Goal: Obtain resource: Download file/media

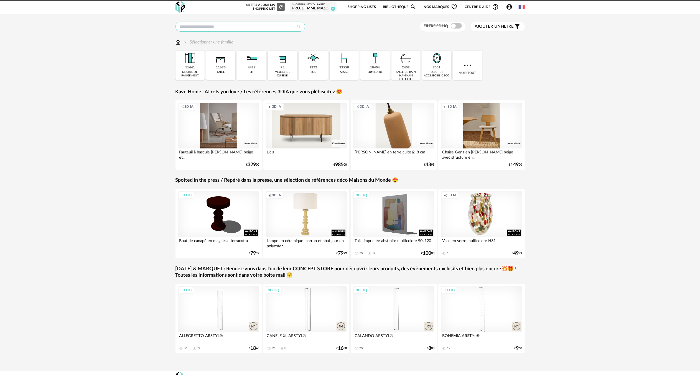
click at [266, 27] on input "text" at bounding box center [241, 27] width 130 height 10
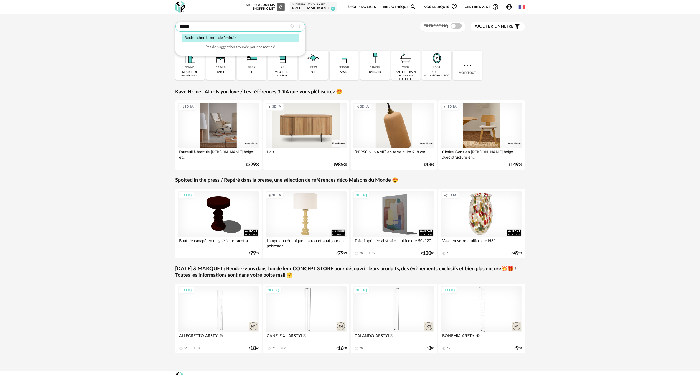
type input "******"
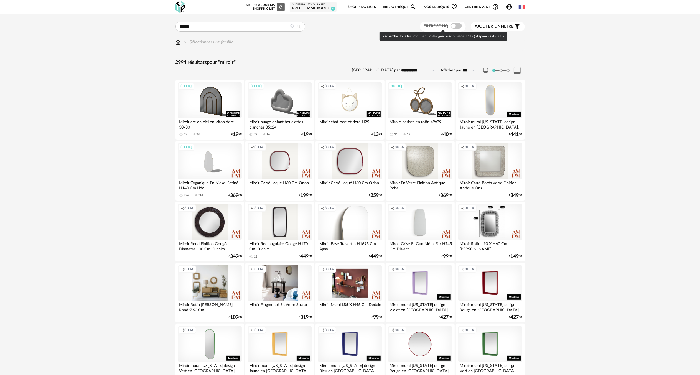
click at [458, 23] on div "Filtre 3D HQ" at bounding box center [443, 27] width 46 height 10
click at [457, 25] on span at bounding box center [456, 26] width 11 height 6
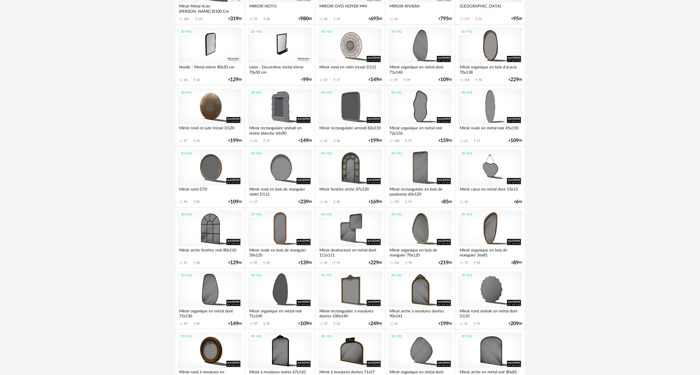
scroll to position [360, 0]
click at [225, 164] on div "3D HQ" at bounding box center [210, 167] width 64 height 36
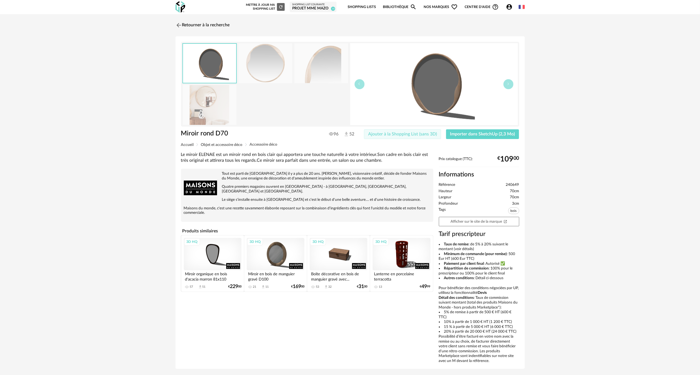
click at [428, 133] on span "Ajouter à la Shopping List (sans 3D)" at bounding box center [402, 134] width 69 height 4
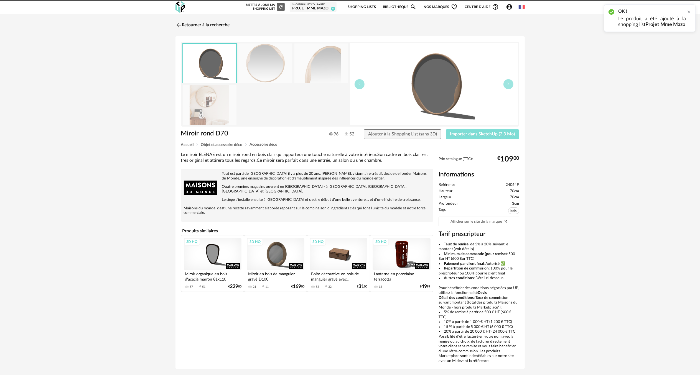
click at [466, 135] on span "Importer dans SketchUp (2,3 Mo)" at bounding box center [482, 134] width 65 height 4
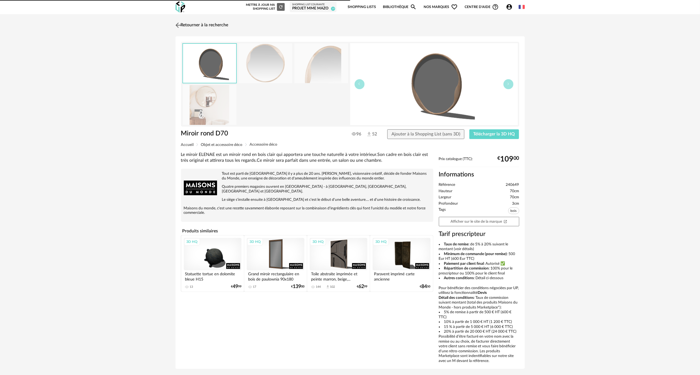
click at [177, 25] on img at bounding box center [178, 25] width 8 height 8
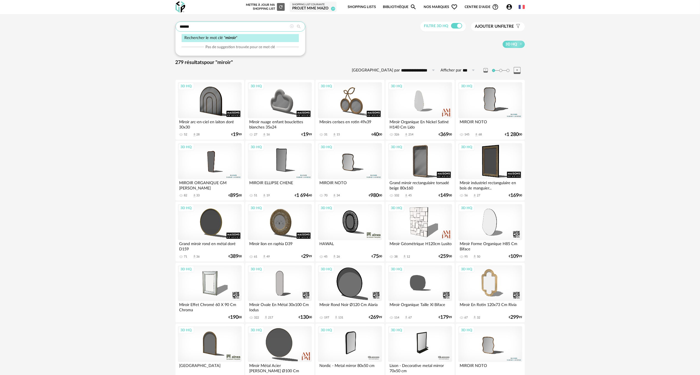
drag, startPoint x: 197, startPoint y: 27, endPoint x: 153, endPoint y: 35, distance: 45.0
type input "****"
type input "**********"
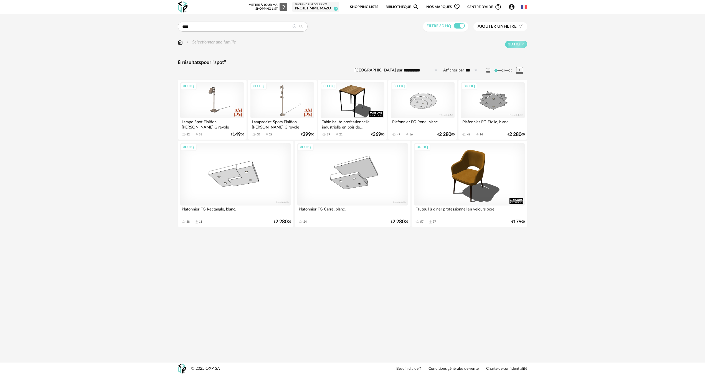
click at [294, 26] on icon at bounding box center [294, 26] width 4 height 4
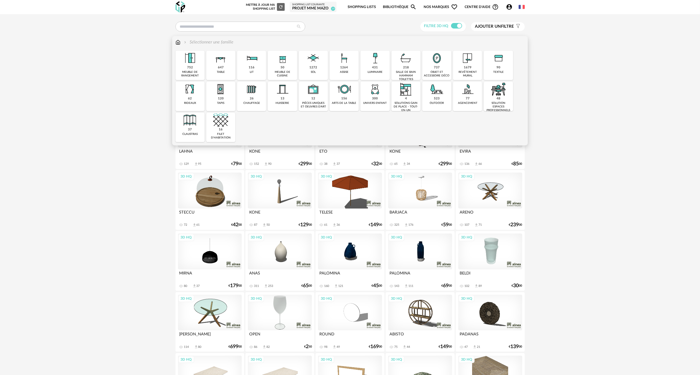
click at [375, 68] on div "431" at bounding box center [375, 68] width 6 height 4
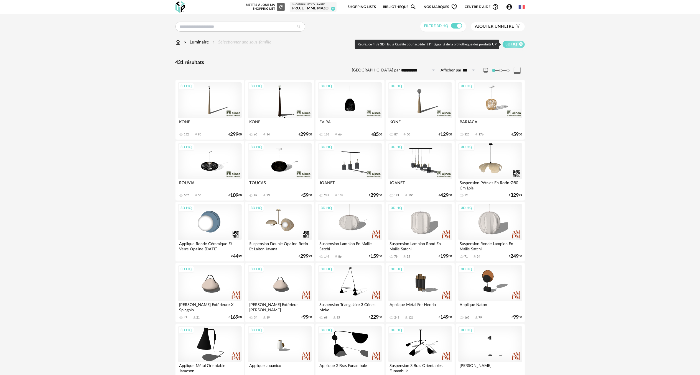
click at [521, 44] on icon at bounding box center [521, 44] width 4 height 4
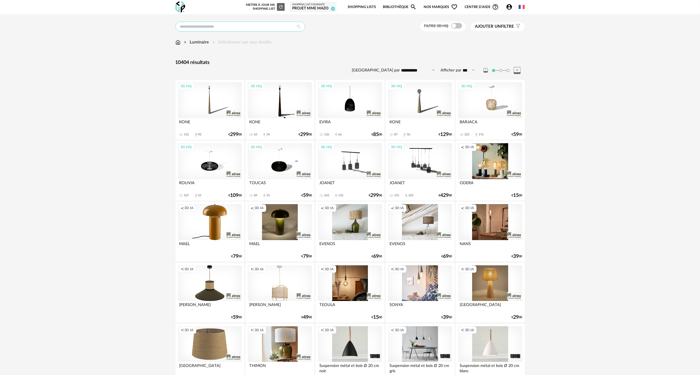
click at [275, 28] on input "text" at bounding box center [241, 27] width 130 height 10
type input "****"
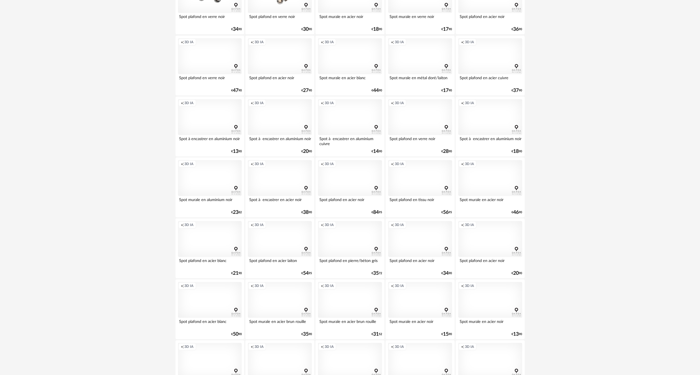
scroll to position [961, 0]
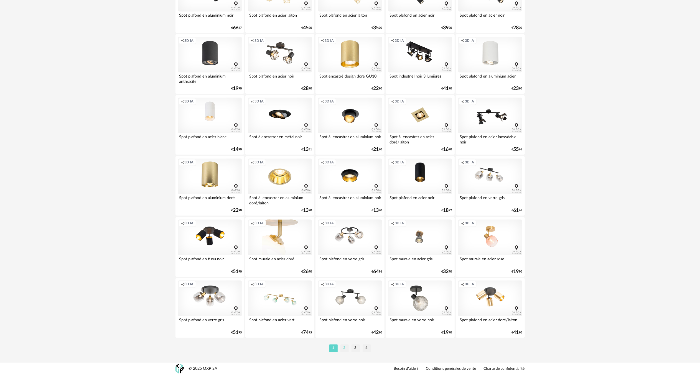
click at [346, 349] on li "2" at bounding box center [344, 349] width 8 height 8
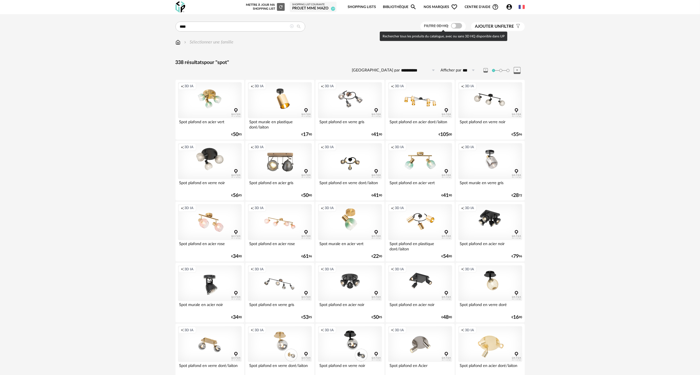
click at [459, 27] on span at bounding box center [456, 26] width 11 height 6
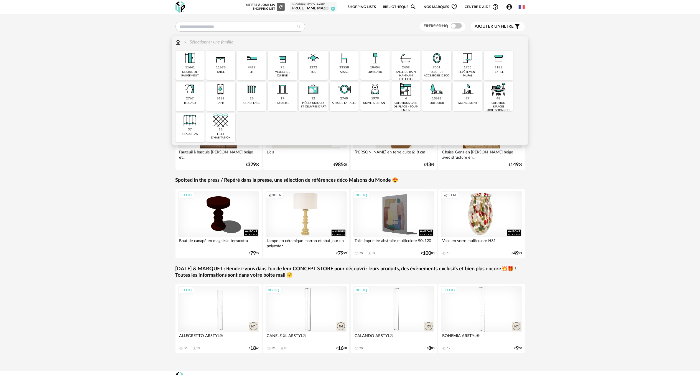
click at [192, 62] on img at bounding box center [189, 58] width 15 height 15
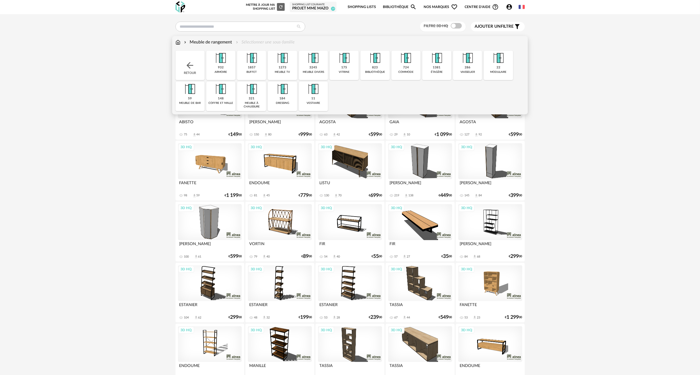
click at [284, 59] on img at bounding box center [282, 58] width 15 height 15
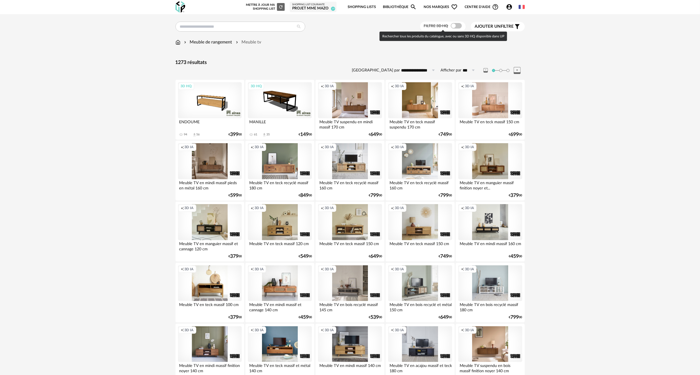
click at [459, 26] on span at bounding box center [456, 26] width 11 height 6
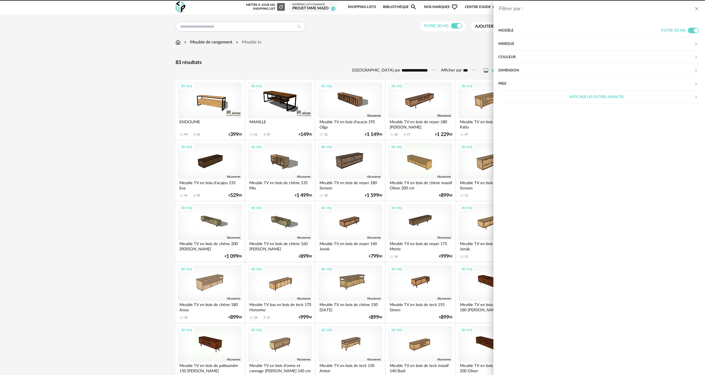
click at [517, 70] on div "Dimension" at bounding box center [596, 70] width 196 height 13
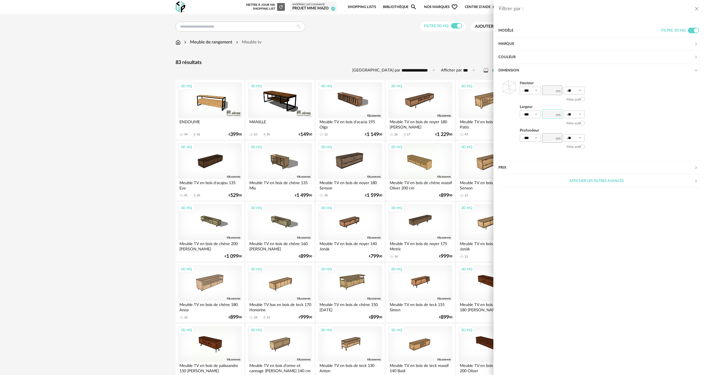
click at [549, 114] on input "number" at bounding box center [552, 114] width 20 height 9
type input "***"
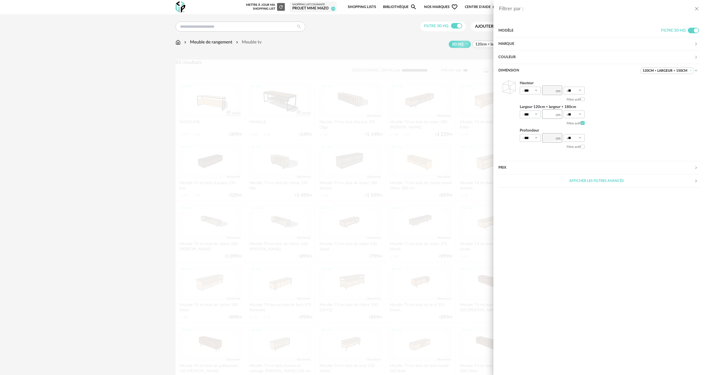
click at [536, 114] on icon at bounding box center [535, 115] width 7 height 8
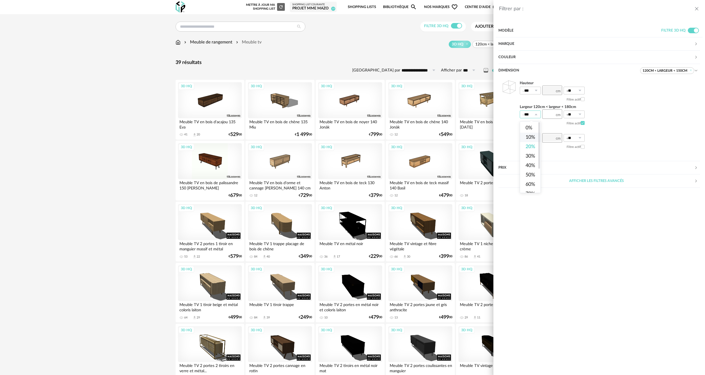
click at [532, 134] on li "10%" at bounding box center [532, 137] width 25 height 9
type input "***"
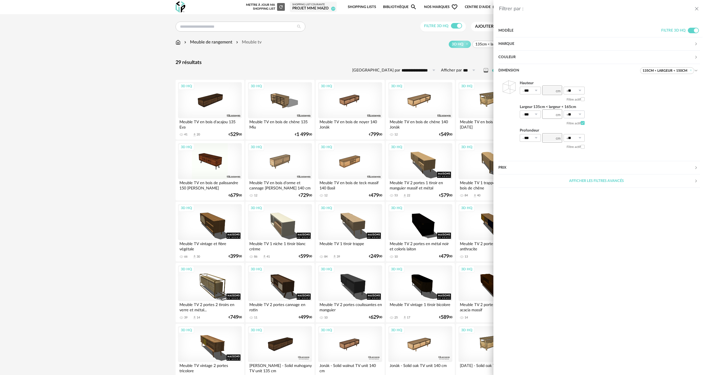
click at [581, 115] on icon at bounding box center [579, 115] width 7 height 8
click at [575, 136] on span "10%" at bounding box center [573, 137] width 9 height 5
type input "***"
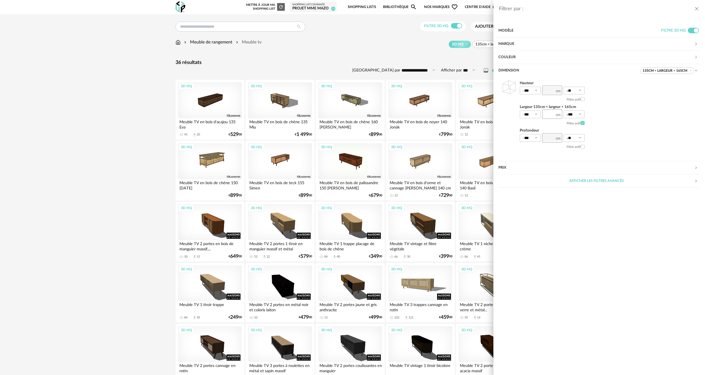
click at [111, 156] on div "Filtrer par : Modèle Filtre 3D HQ Marque &tradition 0 101 Copenhagen 0 366 Conc…" at bounding box center [352, 187] width 705 height 375
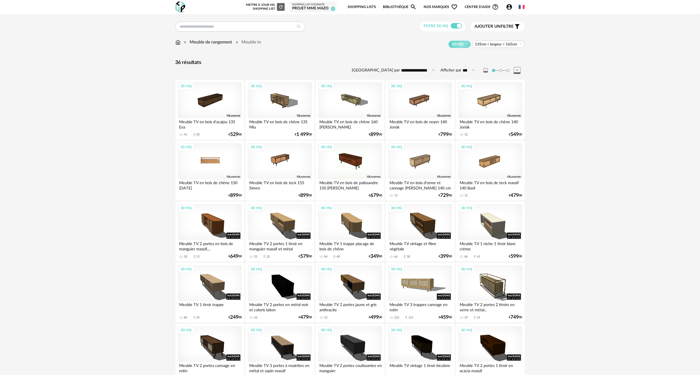
click at [218, 160] on div "3D HQ" at bounding box center [210, 161] width 64 height 36
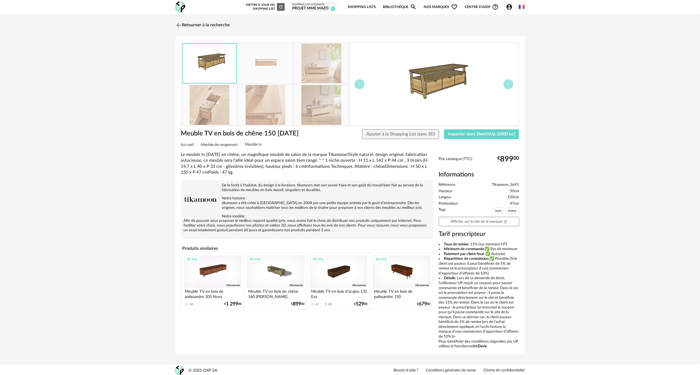
click at [318, 108] on img at bounding box center [321, 105] width 54 height 40
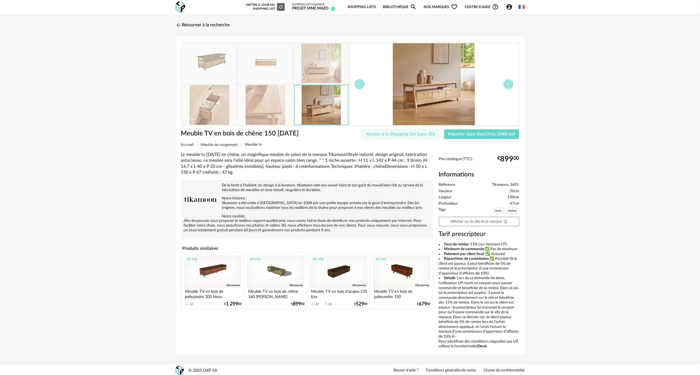
click at [404, 135] on span "Ajouter à la Shopping List (sans 3D)" at bounding box center [400, 134] width 69 height 4
click at [459, 134] on span "Importer dans SketchUp (1000 ko)" at bounding box center [481, 134] width 67 height 4
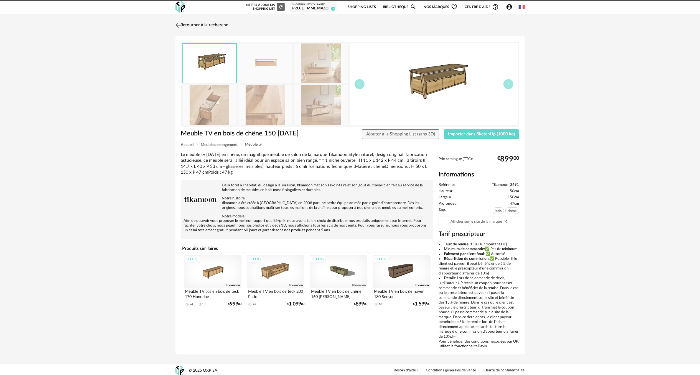
click at [178, 25] on img at bounding box center [178, 25] width 8 height 8
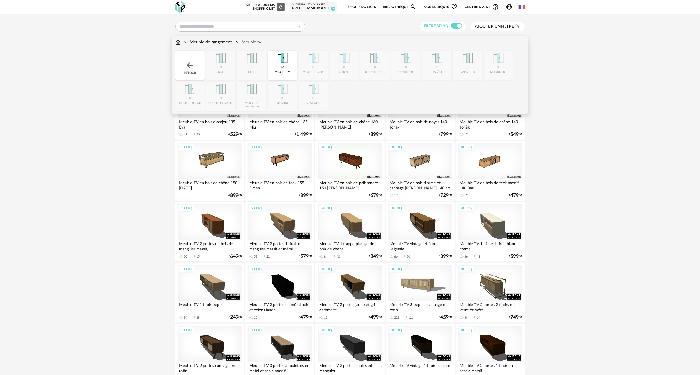
click at [178, 41] on img at bounding box center [178, 42] width 5 height 6
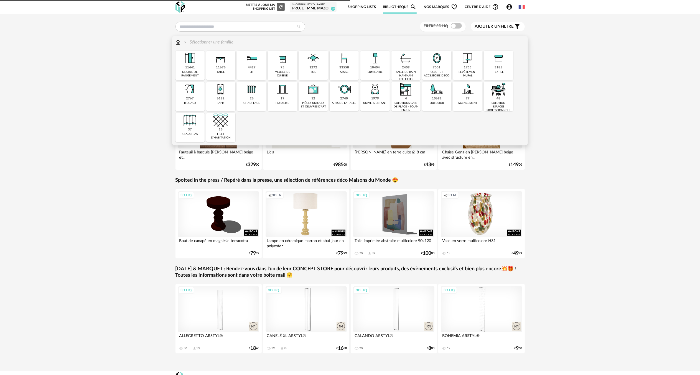
click at [373, 63] on img at bounding box center [375, 58] width 15 height 15
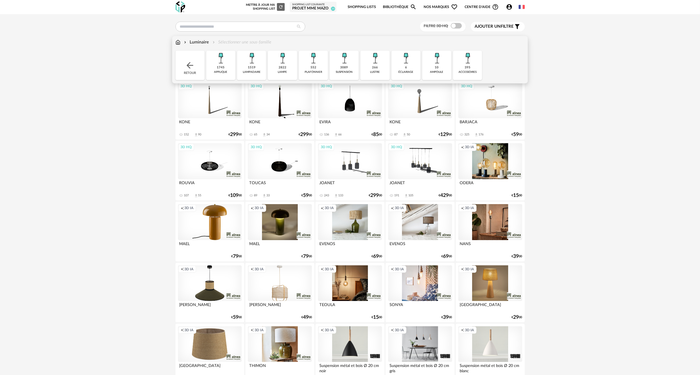
click at [253, 66] on div "1519" at bounding box center [252, 68] width 8 height 4
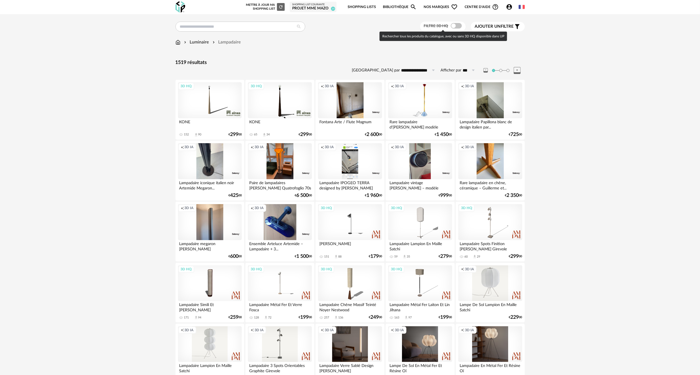
click at [456, 26] on span at bounding box center [456, 26] width 11 height 6
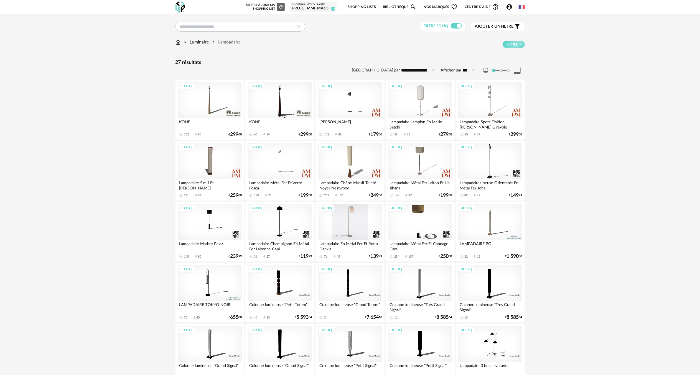
click at [353, 208] on div "3D HQ" at bounding box center [350, 222] width 64 height 36
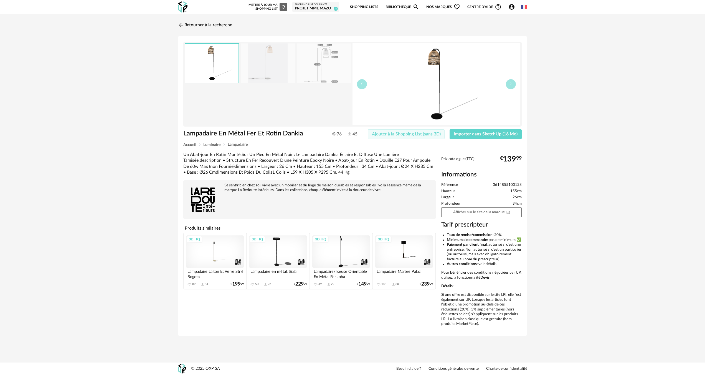
click at [437, 134] on span "Ajouter à la Shopping List (sans 3D)" at bounding box center [406, 134] width 69 height 4
click at [460, 133] on span "Importer dans SketchUp (16 Mo)" at bounding box center [486, 134] width 64 height 4
click at [181, 25] on img at bounding box center [181, 25] width 8 height 8
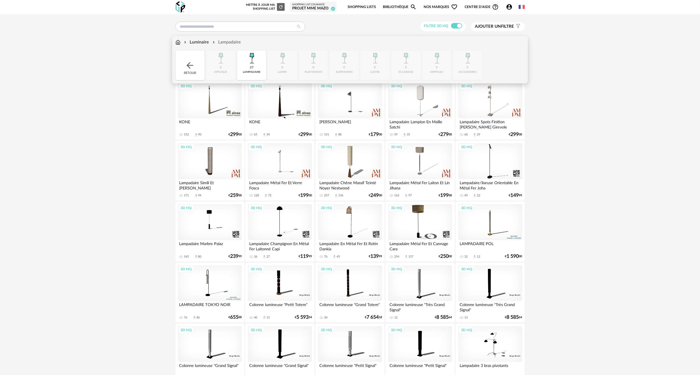
click at [177, 43] on img at bounding box center [178, 42] width 5 height 6
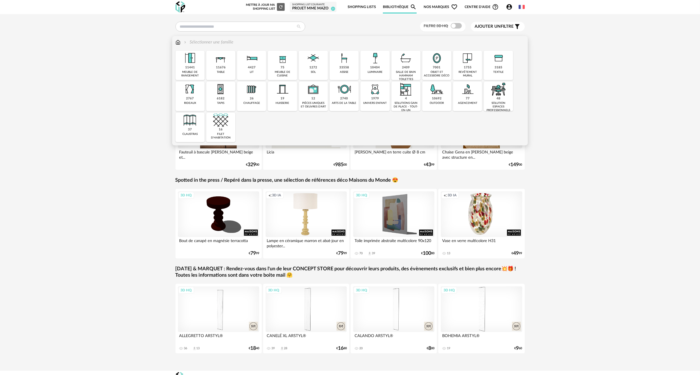
click at [375, 62] on img at bounding box center [375, 58] width 15 height 15
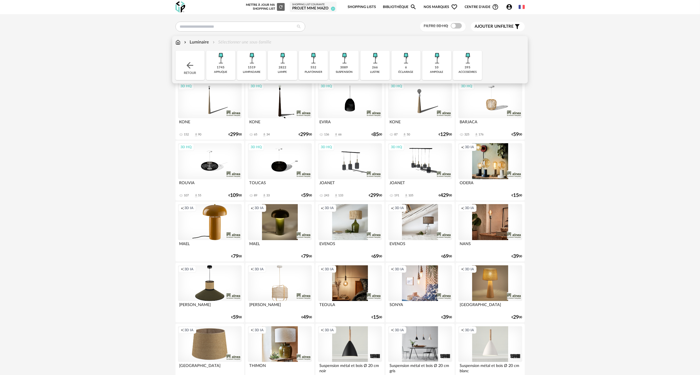
click at [281, 63] on img at bounding box center [282, 58] width 15 height 15
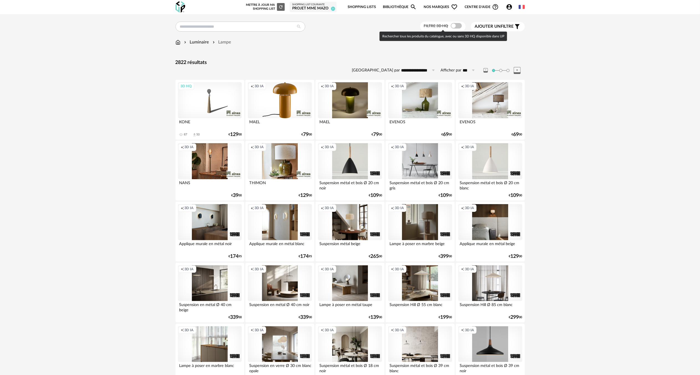
click at [458, 26] on span at bounding box center [456, 26] width 11 height 6
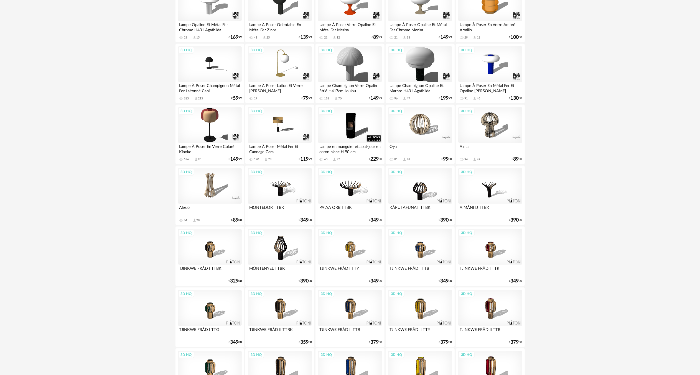
scroll to position [222, 0]
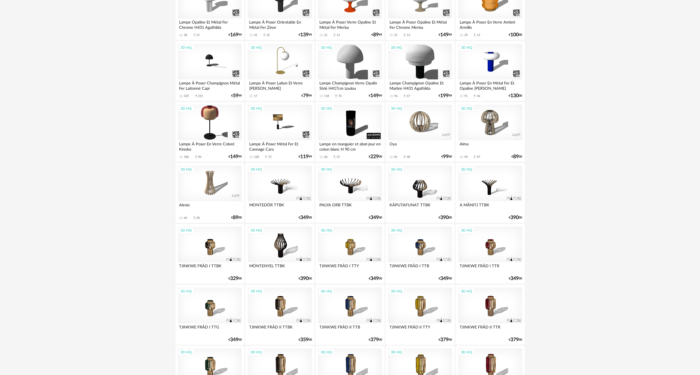
click at [209, 186] on div "3D HQ" at bounding box center [210, 184] width 64 height 36
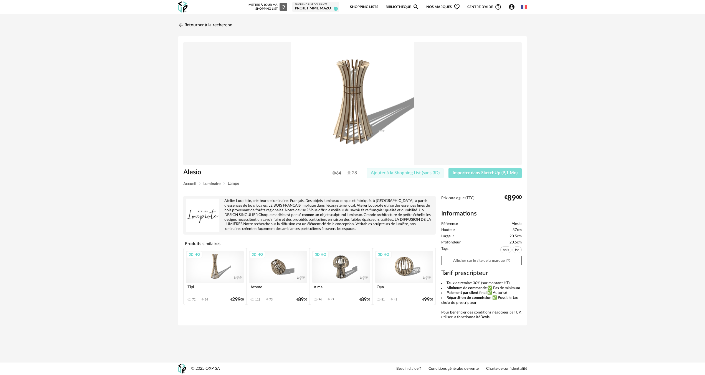
drag, startPoint x: 424, startPoint y: 176, endPoint x: 452, endPoint y: 173, distance: 28.1
click at [427, 176] on button "Ajouter à la Shopping List (sans 3D)" at bounding box center [405, 173] width 77 height 10
click at [454, 173] on span "Importer dans SketchUp (9,1 Mo)" at bounding box center [484, 173] width 65 height 4
click at [474, 170] on button "Importer dans SketchUp (9,1 Mo)" at bounding box center [484, 173] width 73 height 10
click at [182, 24] on img at bounding box center [181, 25] width 8 height 8
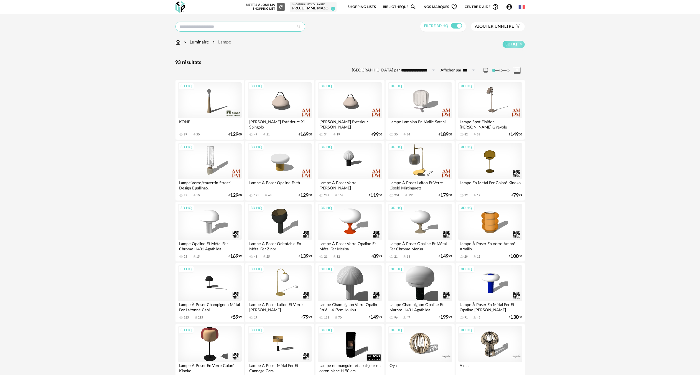
click at [192, 26] on input "text" at bounding box center [241, 27] width 130 height 10
type input "**********"
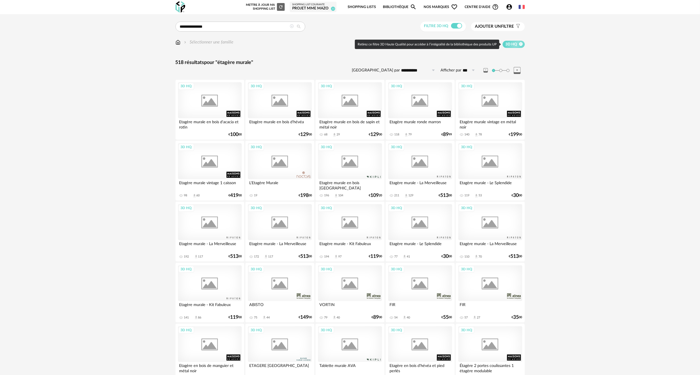
click at [522, 45] on icon at bounding box center [521, 44] width 4 height 4
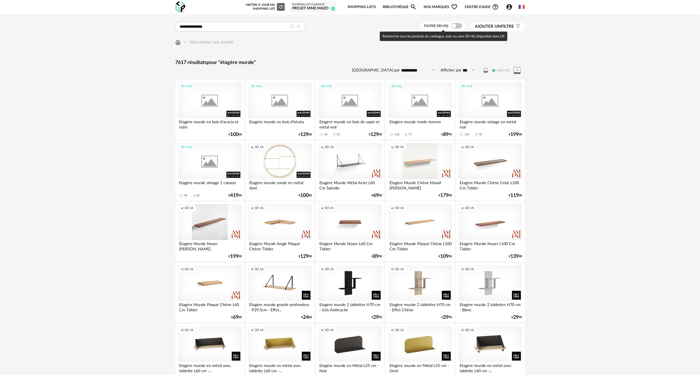
click at [457, 26] on span at bounding box center [456, 26] width 11 height 6
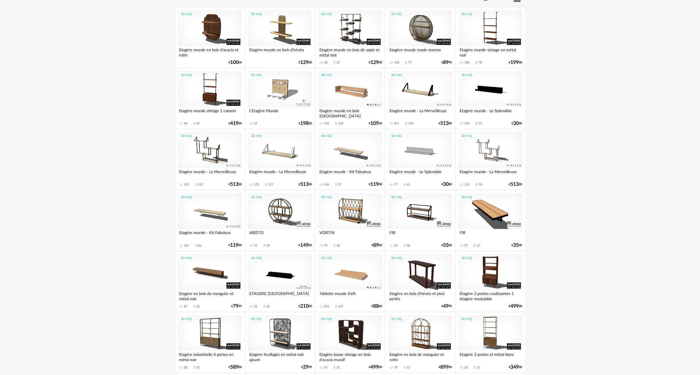
scroll to position [83, 0]
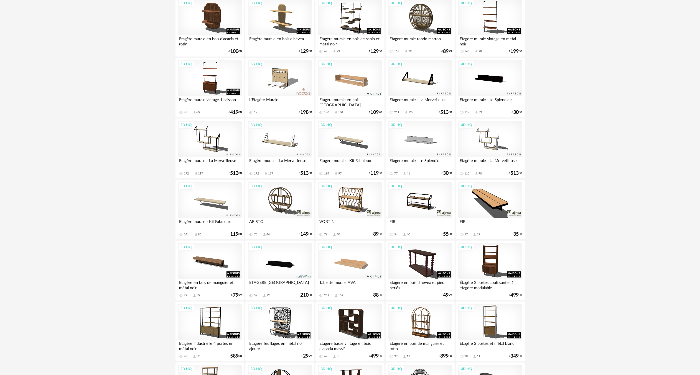
click at [355, 262] on div "3D HQ" at bounding box center [350, 261] width 64 height 36
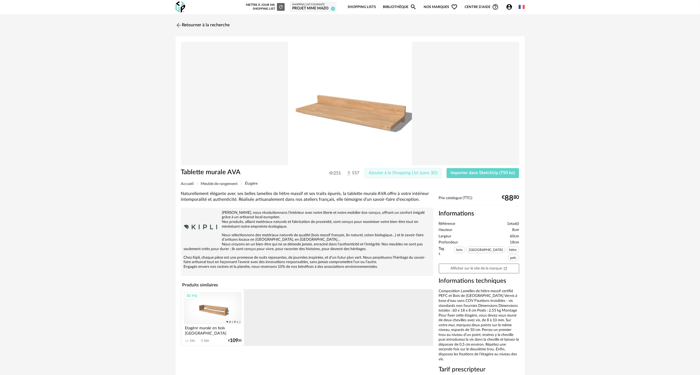
click at [398, 173] on span "Ajouter à la Shopping List (sans 3D)" at bounding box center [403, 173] width 69 height 4
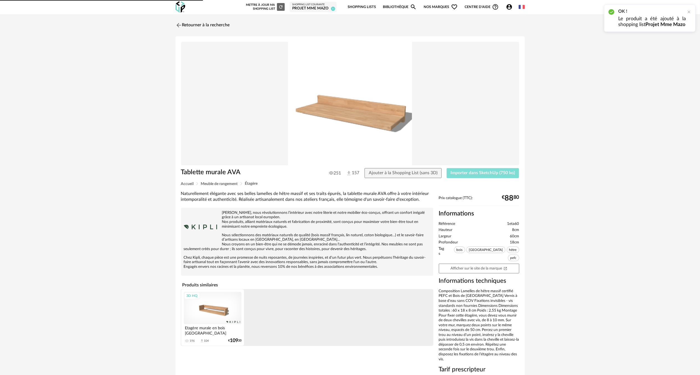
click at [449, 173] on button "Importer dans SketchUp (750 ko)" at bounding box center [483, 173] width 73 height 10
click at [180, 24] on img at bounding box center [178, 25] width 8 height 8
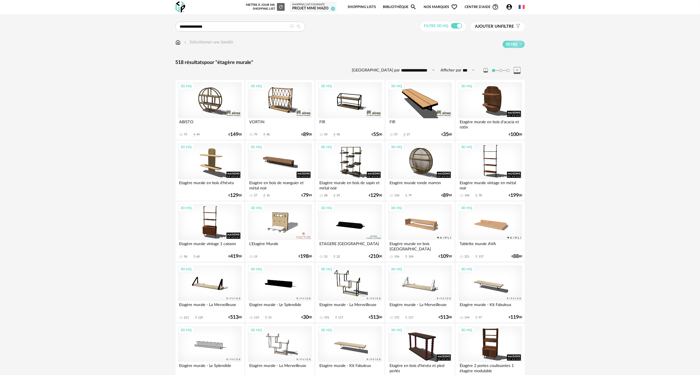
click at [292, 27] on icon at bounding box center [292, 26] width 4 height 4
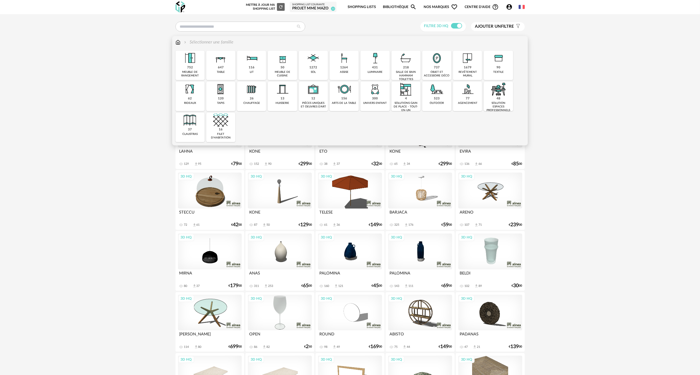
click at [178, 43] on img at bounding box center [178, 42] width 5 height 6
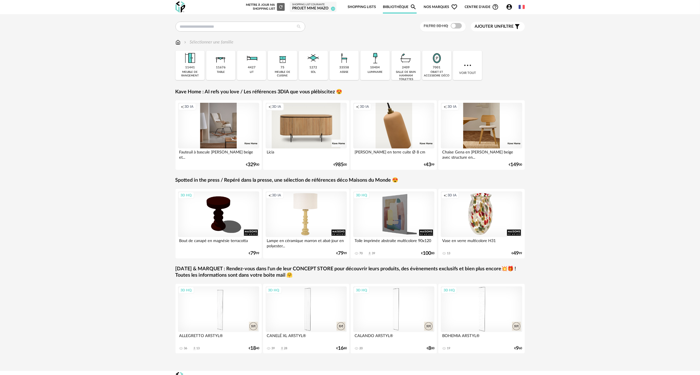
click at [435, 65] on img at bounding box center [436, 58] width 15 height 15
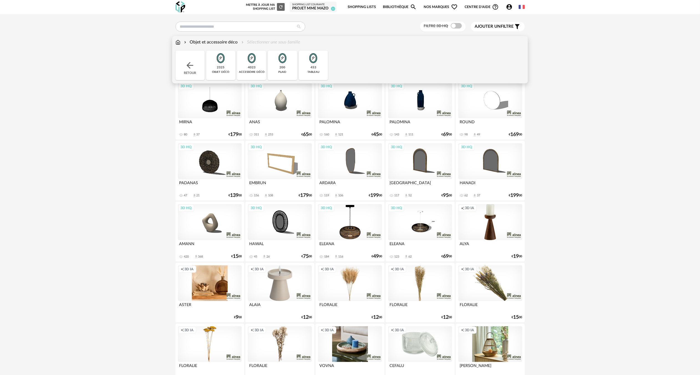
click at [315, 61] on img at bounding box center [313, 58] width 15 height 15
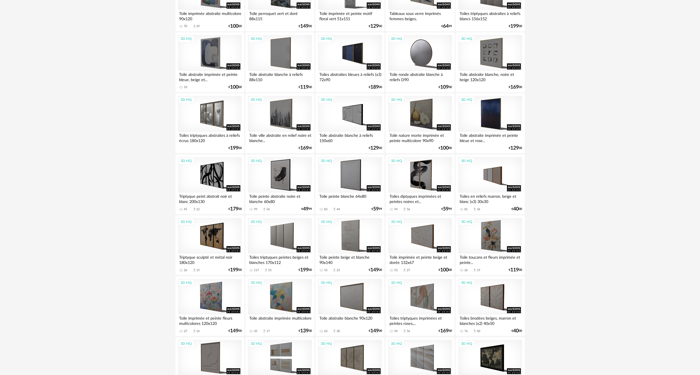
scroll to position [111, 0]
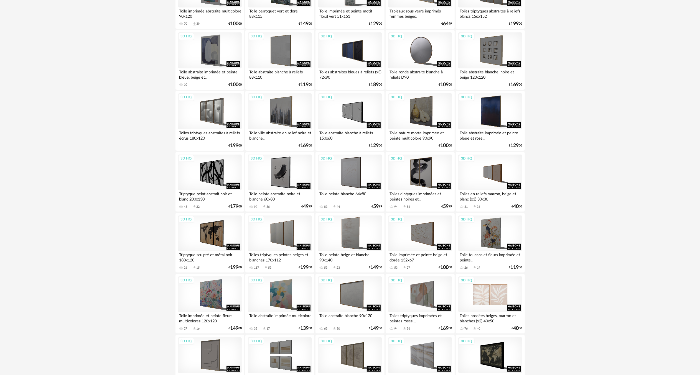
click at [489, 292] on div "3D HQ" at bounding box center [490, 295] width 64 height 36
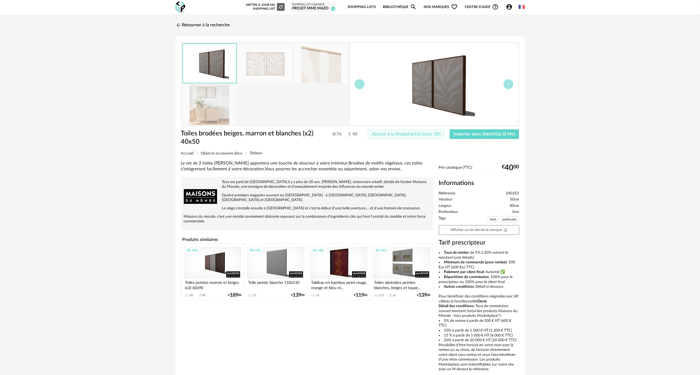
click at [433, 134] on span "Ajouter à la Shopping List (sans 3D)" at bounding box center [406, 134] width 69 height 4
click at [467, 134] on span "Importer dans SketchUp (3 Mo)" at bounding box center [484, 134] width 61 height 4
click at [178, 24] on img at bounding box center [178, 25] width 8 height 8
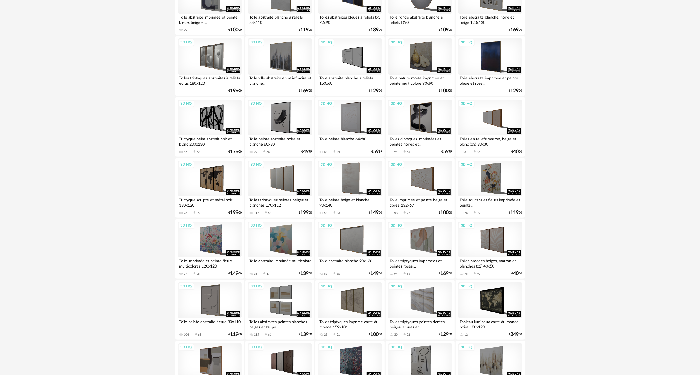
scroll to position [166, 0]
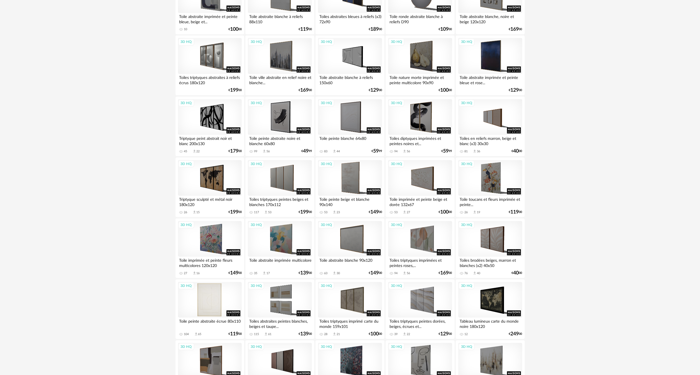
click at [213, 288] on div "3D HQ" at bounding box center [210, 300] width 64 height 36
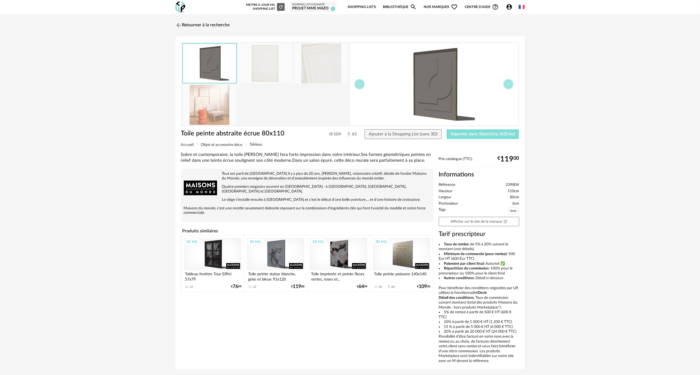
click at [467, 134] on span "Importer dans SketchUp (420 ko)" at bounding box center [483, 134] width 64 height 4
click at [428, 133] on span "Ajouter à la Shopping List (sans 3D)" at bounding box center [403, 134] width 69 height 4
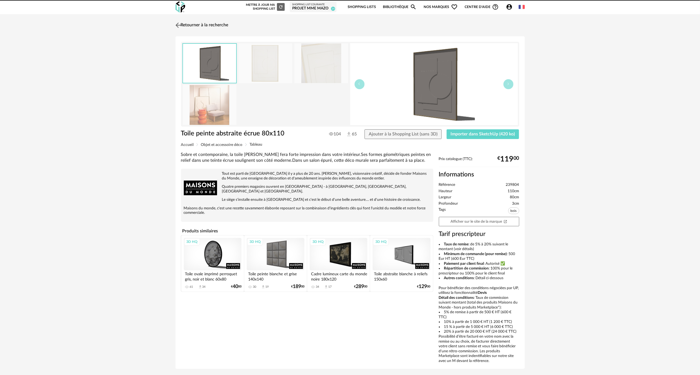
click at [179, 24] on img at bounding box center [178, 25] width 8 height 8
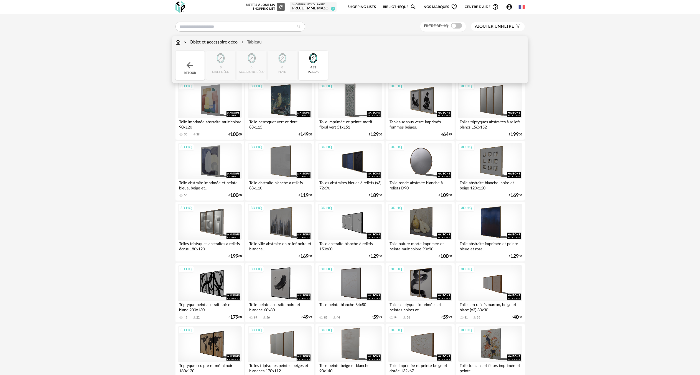
click at [187, 65] on img at bounding box center [190, 65] width 10 height 10
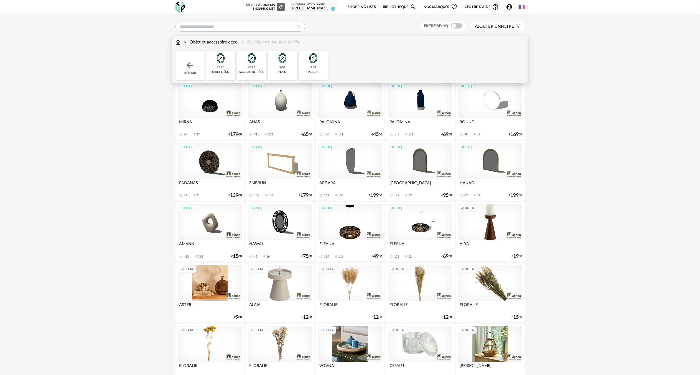
click at [223, 63] on img at bounding box center [220, 58] width 15 height 15
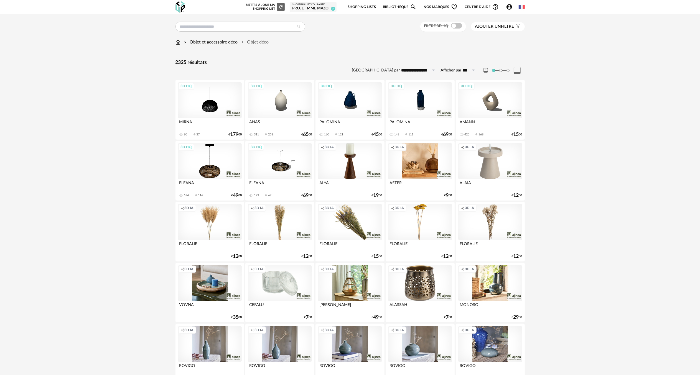
click at [490, 163] on div "Creation icon 3D IA" at bounding box center [490, 161] width 64 height 36
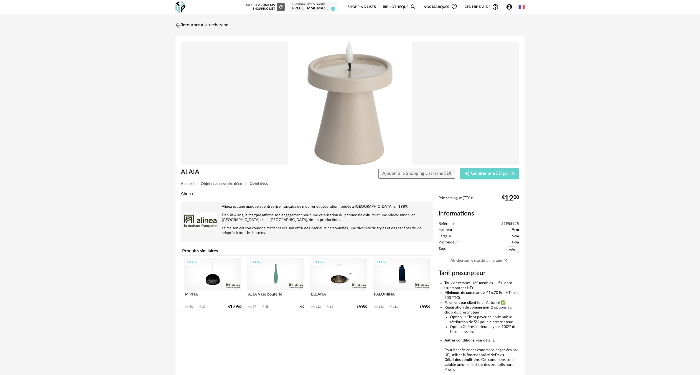
click at [178, 24] on img at bounding box center [178, 25] width 8 height 8
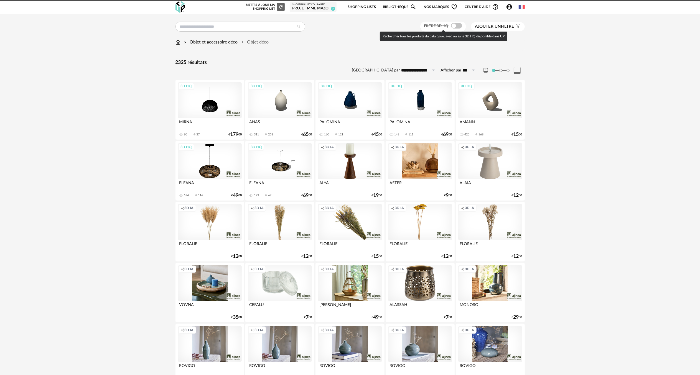
click at [457, 25] on span at bounding box center [456, 26] width 11 height 6
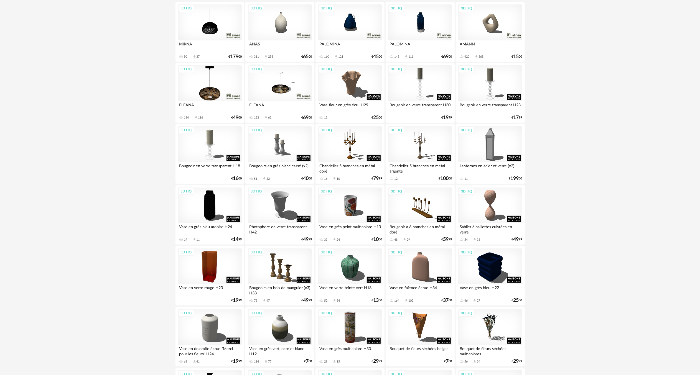
scroll to position [83, 0]
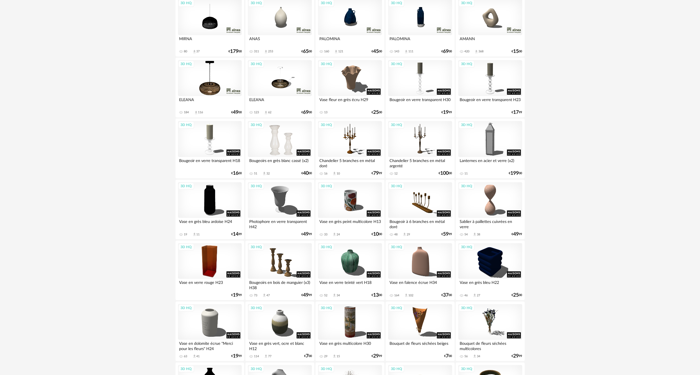
click at [282, 146] on div "3D HQ" at bounding box center [280, 139] width 64 height 36
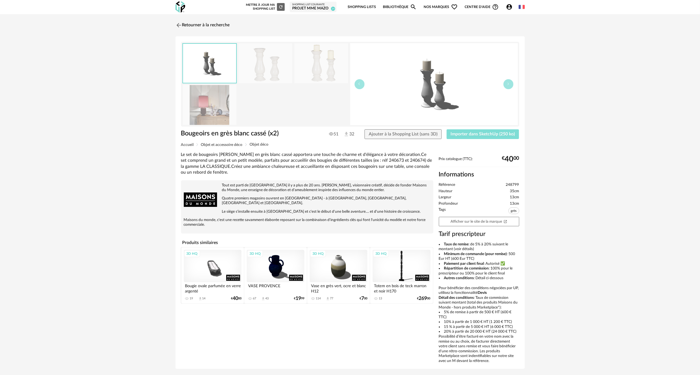
click at [451, 131] on button "Importer dans SketchUp (250 ko)" at bounding box center [483, 134] width 73 height 10
drag, startPoint x: 423, startPoint y: 134, endPoint x: 601, endPoint y: 90, distance: 183.4
click at [423, 134] on span "Ajouter à la Shopping List (sans 3D)" at bounding box center [403, 134] width 69 height 4
click at [180, 25] on img at bounding box center [178, 25] width 8 height 8
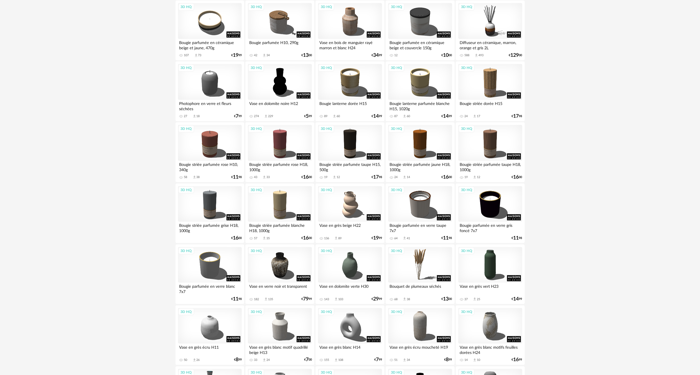
scroll to position [693, 0]
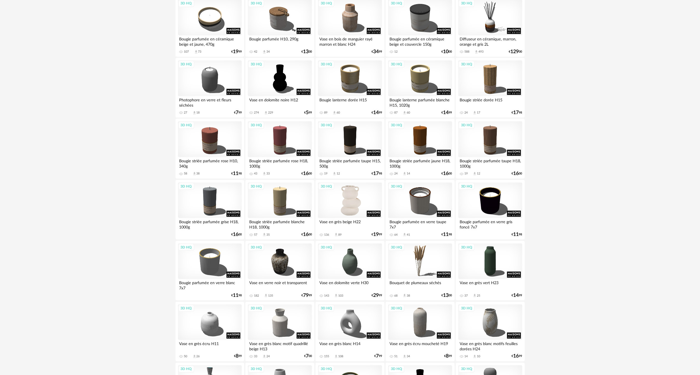
click at [356, 203] on div "3D HQ" at bounding box center [350, 201] width 64 height 36
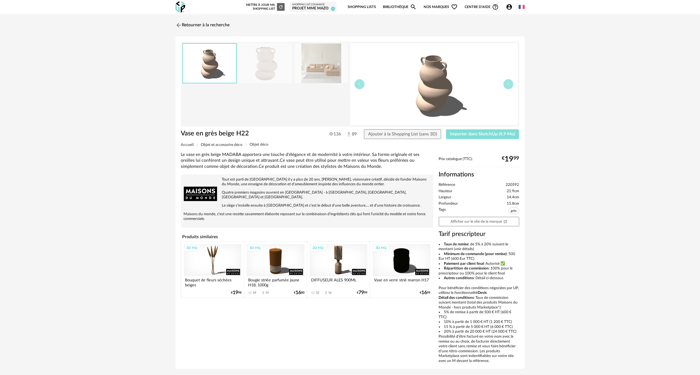
click at [459, 137] on button "Importer dans SketchUp (4,9 Mo)" at bounding box center [482, 134] width 73 height 10
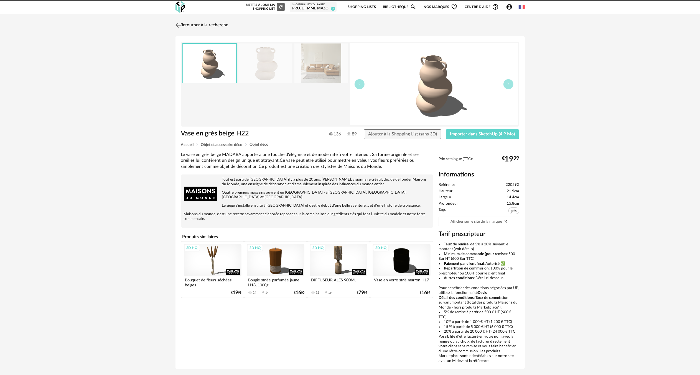
click at [180, 26] on img at bounding box center [178, 25] width 8 height 8
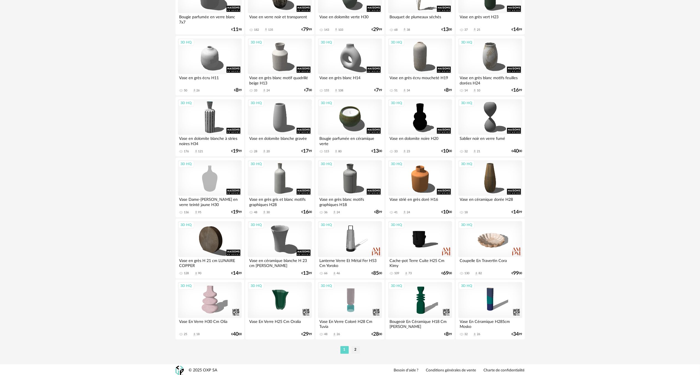
scroll to position [961, 0]
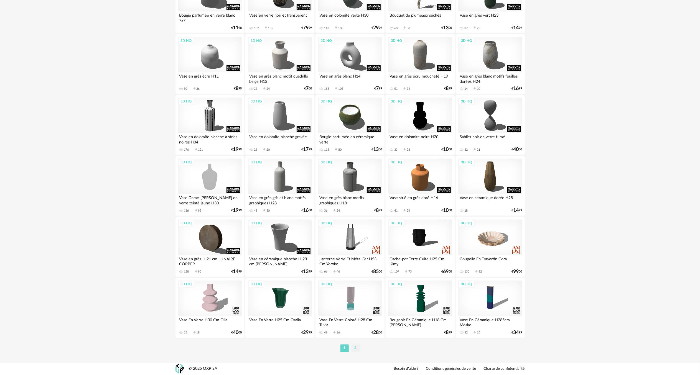
click at [358, 347] on li "2" at bounding box center [356, 349] width 8 height 8
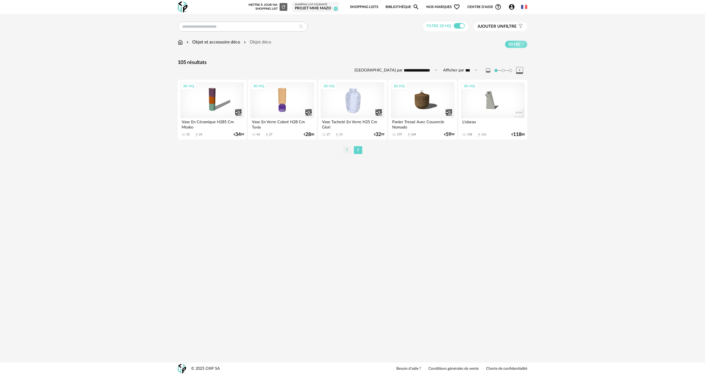
click at [346, 150] on li "1" at bounding box center [347, 150] width 8 height 8
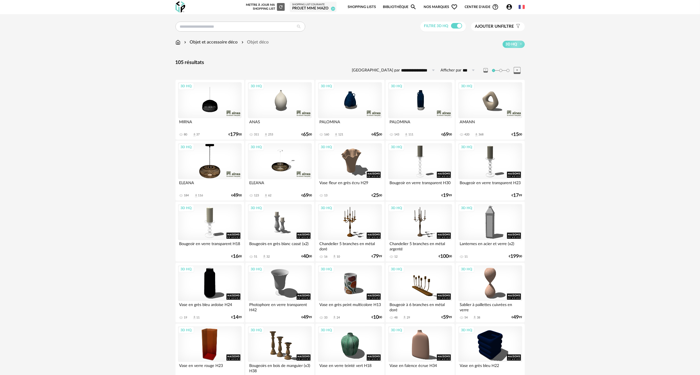
click at [213, 102] on div "3D HQ" at bounding box center [210, 100] width 64 height 36
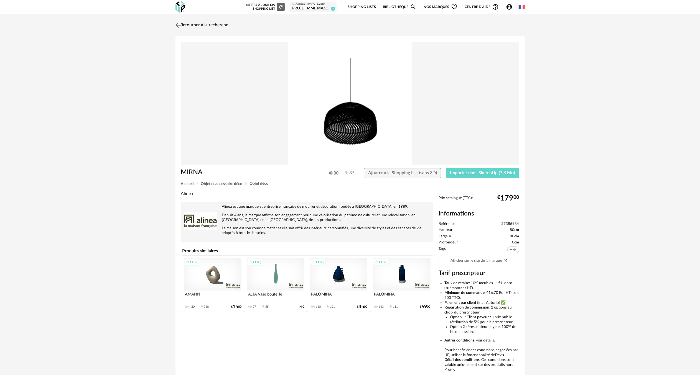
click at [178, 26] on img at bounding box center [178, 25] width 8 height 8
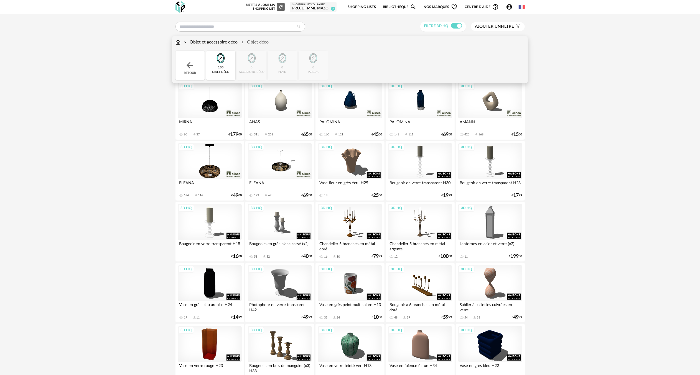
click at [176, 42] on img at bounding box center [178, 42] width 5 height 6
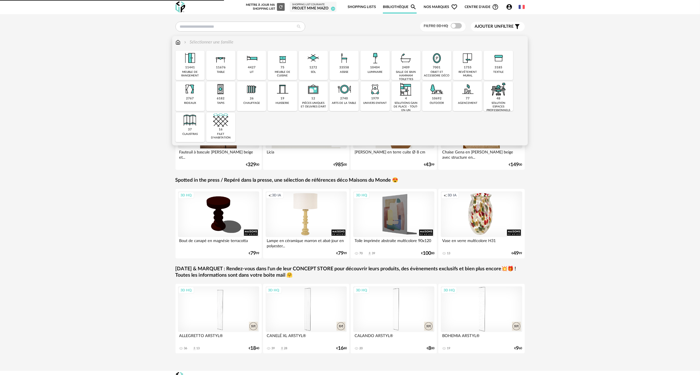
click at [371, 65] on img at bounding box center [375, 58] width 15 height 15
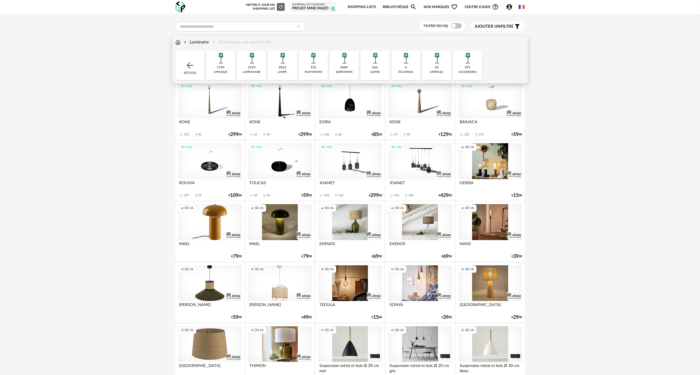
click at [343, 63] on img at bounding box center [344, 58] width 15 height 15
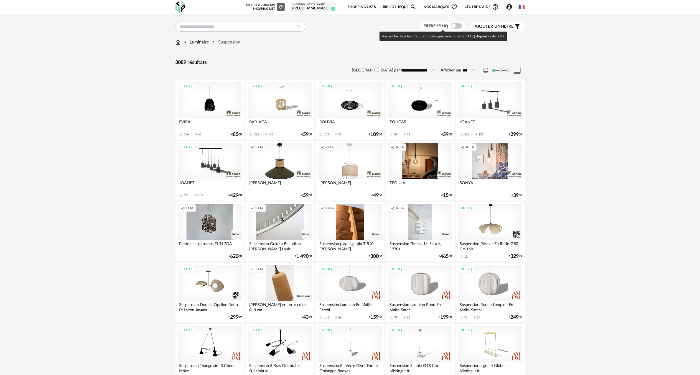
click at [455, 27] on span at bounding box center [456, 26] width 11 height 6
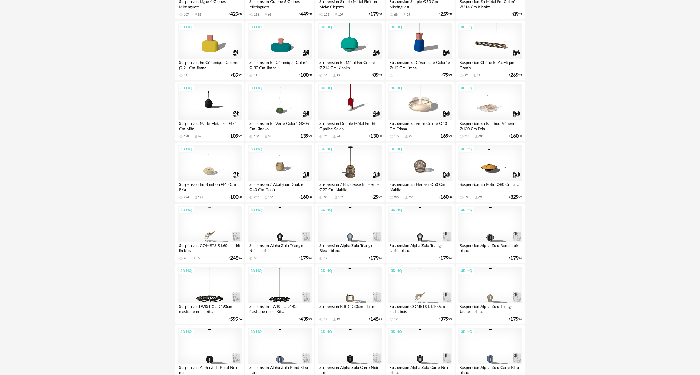
scroll to position [305, 0]
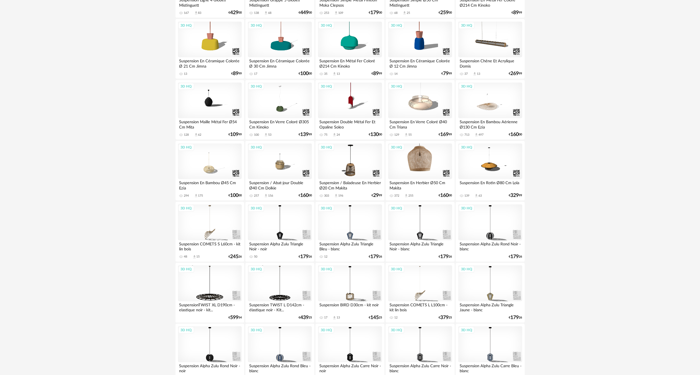
click at [419, 162] on div "3D HQ" at bounding box center [420, 162] width 64 height 36
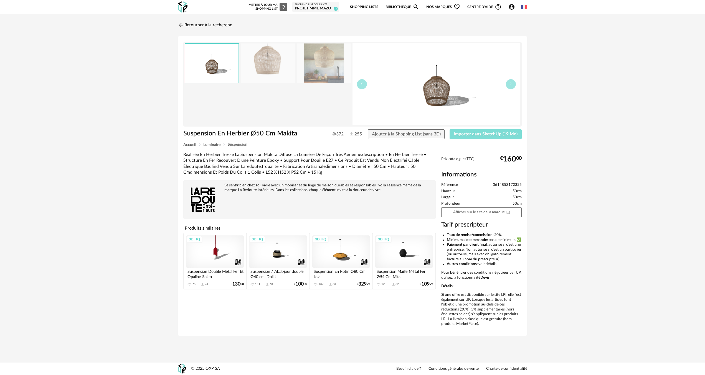
click at [463, 134] on span "Importer dans SketchUp (19 Mo)" at bounding box center [486, 134] width 64 height 4
click at [426, 134] on span "Ajouter à la Shopping List (sans 3D)" at bounding box center [406, 134] width 69 height 4
click at [483, 132] on span "Importer dans SketchUp (19 Mo)" at bounding box center [486, 134] width 64 height 4
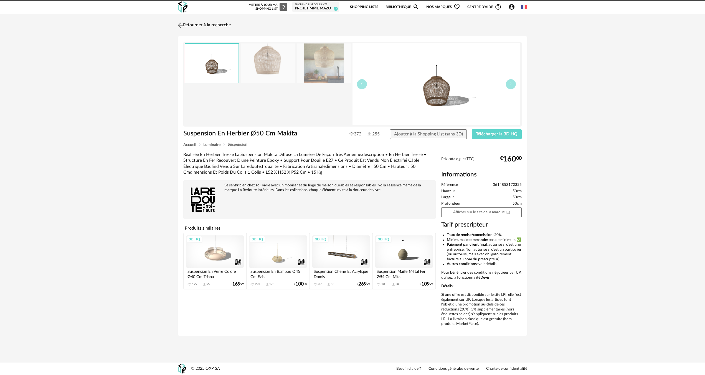
click at [182, 24] on img at bounding box center [181, 25] width 8 height 8
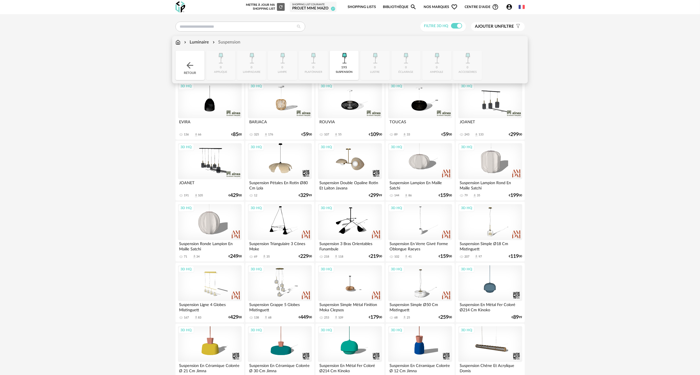
click at [176, 43] on img at bounding box center [178, 42] width 5 height 6
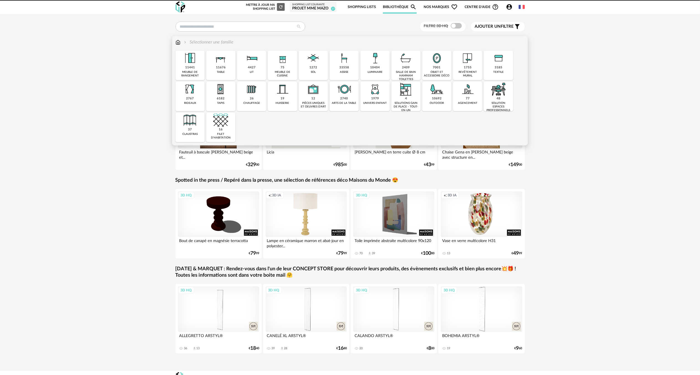
click at [187, 95] on img at bounding box center [189, 89] width 15 height 15
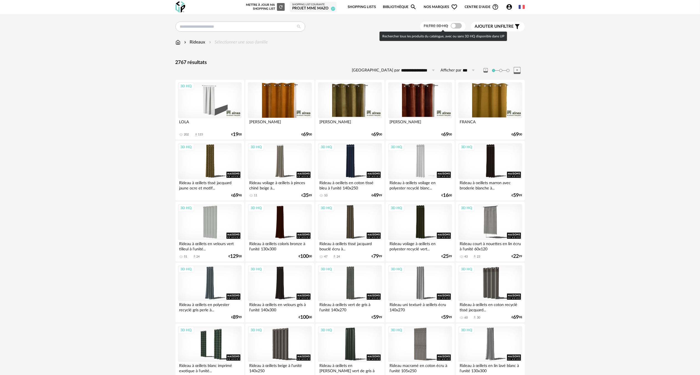
click at [459, 26] on span at bounding box center [456, 26] width 11 height 6
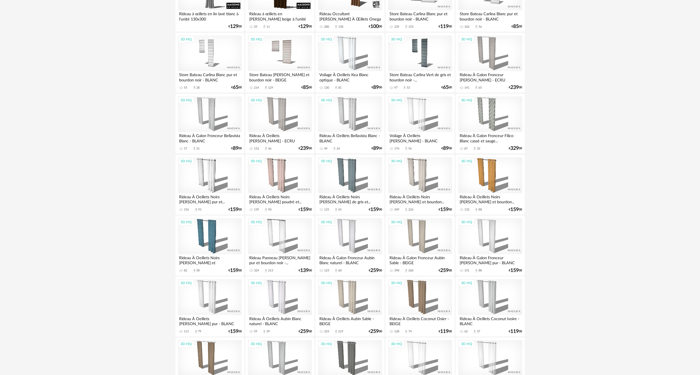
scroll to position [360, 0]
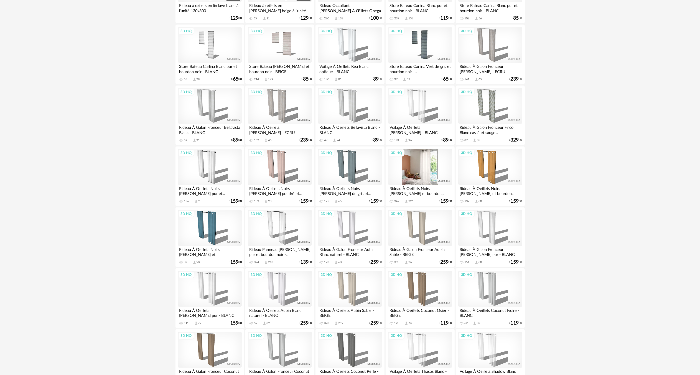
click at [429, 159] on div "3D HQ" at bounding box center [420, 167] width 64 height 36
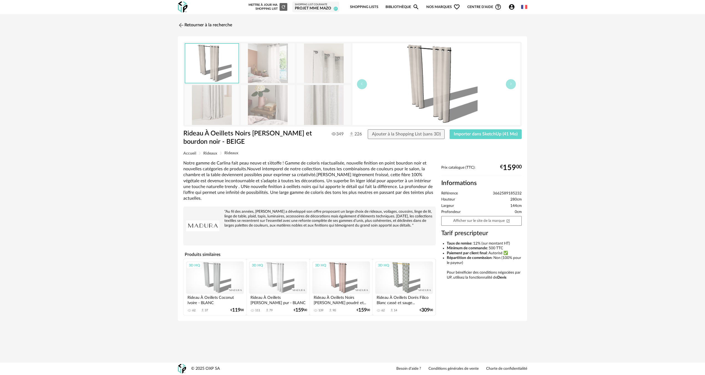
click at [302, 106] on img at bounding box center [324, 105] width 54 height 40
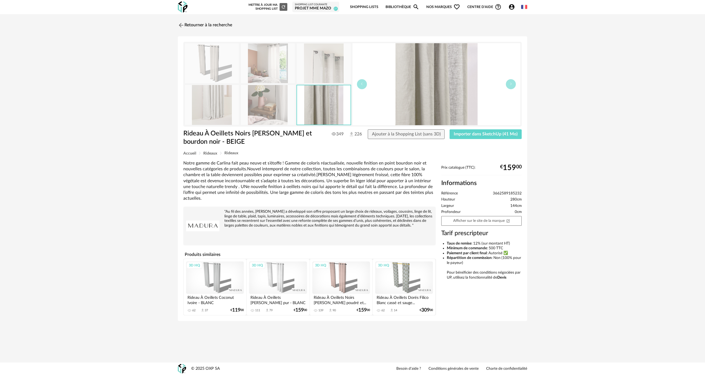
drag, startPoint x: 320, startPoint y: 73, endPoint x: 286, endPoint y: 67, distance: 33.7
click at [320, 72] on img at bounding box center [324, 64] width 54 height 40
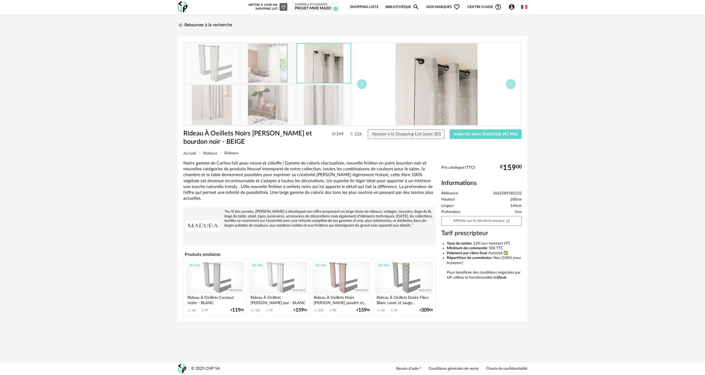
click at [274, 67] on img at bounding box center [268, 64] width 54 height 40
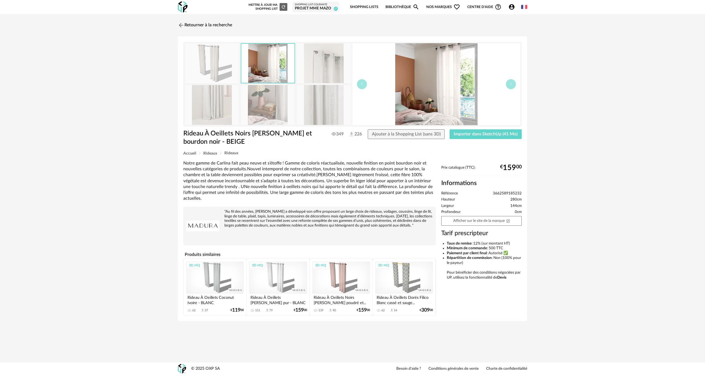
click at [216, 65] on img at bounding box center [212, 64] width 54 height 40
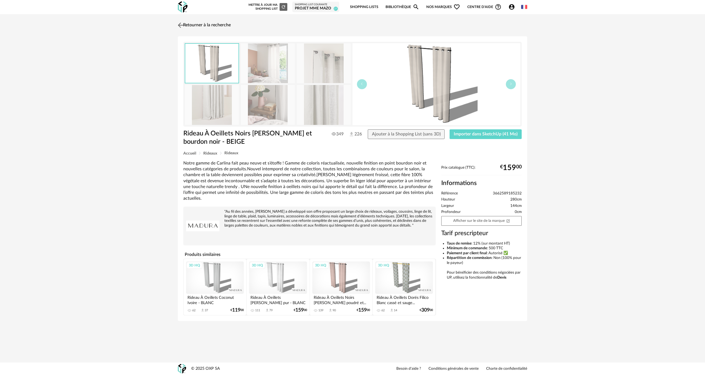
click at [181, 26] on img at bounding box center [181, 25] width 8 height 8
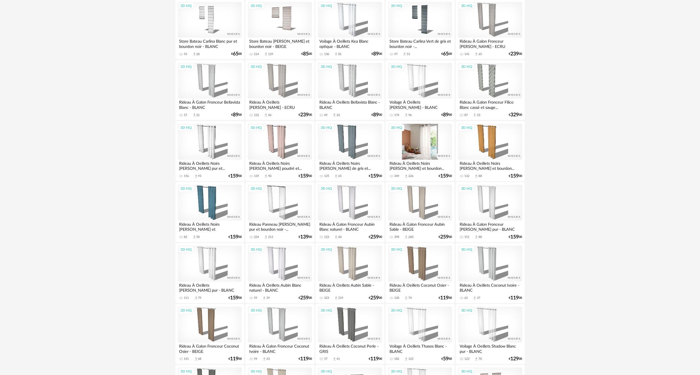
scroll to position [388, 0]
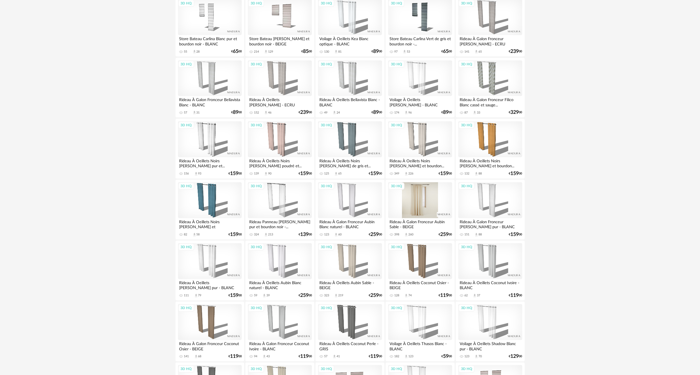
click at [422, 200] on div "3D HQ" at bounding box center [420, 200] width 64 height 36
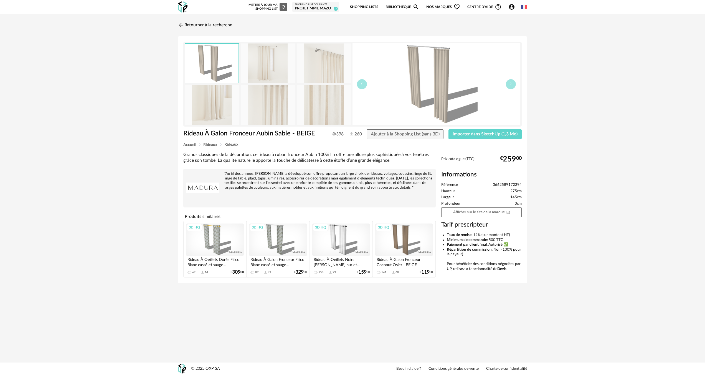
drag, startPoint x: 325, startPoint y: 105, endPoint x: 313, endPoint y: 100, distance: 13.9
click at [325, 105] on img at bounding box center [324, 105] width 54 height 40
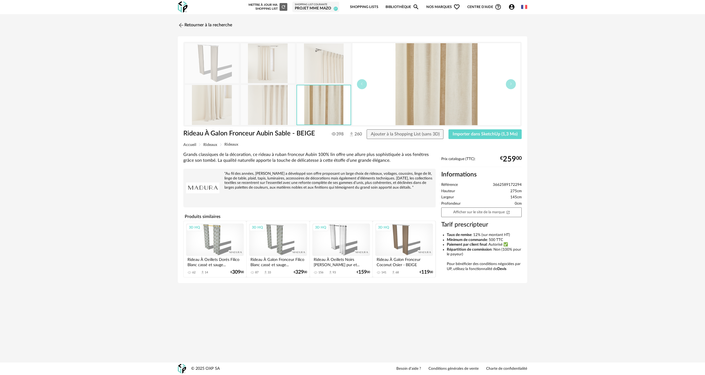
click at [270, 103] on img at bounding box center [268, 105] width 54 height 40
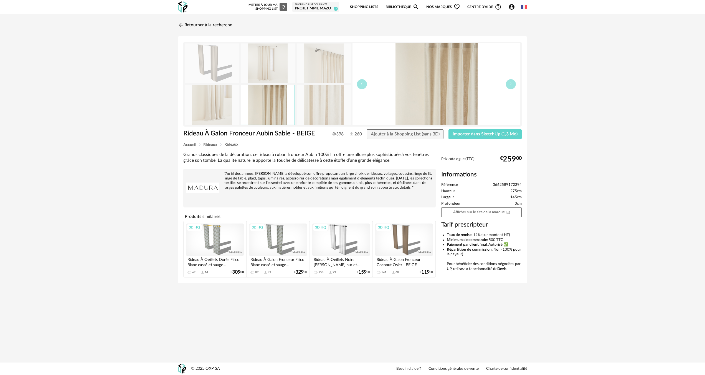
click at [276, 72] on img at bounding box center [268, 64] width 54 height 40
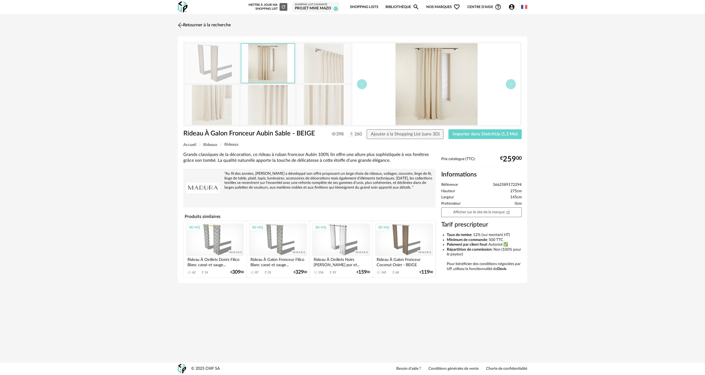
click at [181, 23] on img at bounding box center [181, 25] width 8 height 8
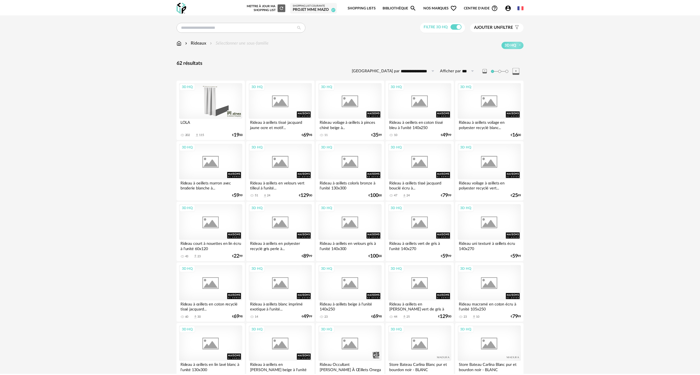
scroll to position [388, 0]
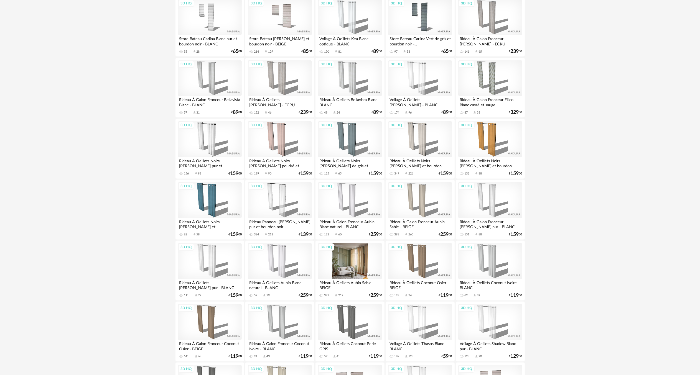
click at [352, 254] on div "3D HQ" at bounding box center [350, 261] width 64 height 36
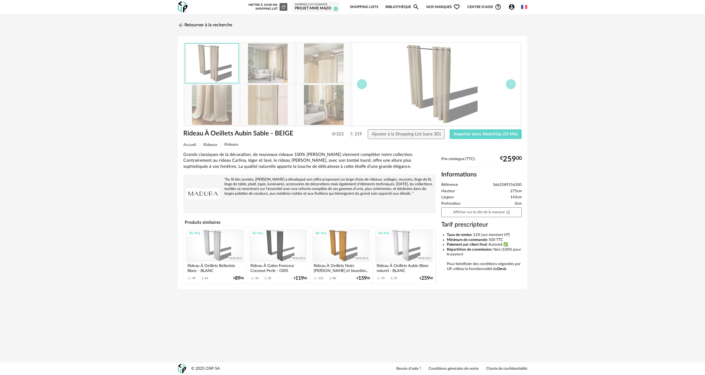
click at [261, 113] on img at bounding box center [268, 105] width 54 height 40
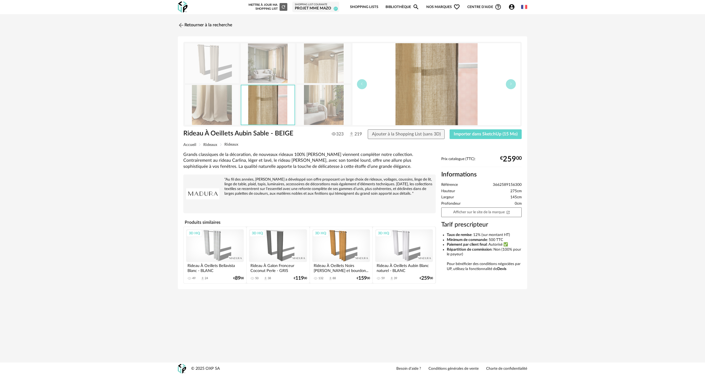
click at [210, 67] on img at bounding box center [212, 64] width 54 height 40
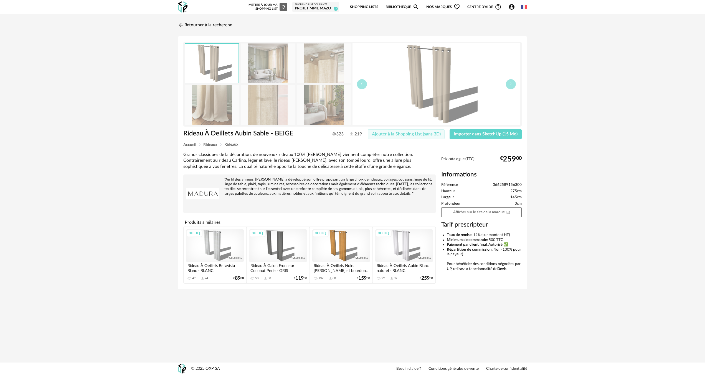
click at [420, 133] on span "Ajouter à la Shopping List (sans 3D)" at bounding box center [406, 134] width 69 height 4
click at [465, 134] on span "Importer dans SketchUp (15 Mo)" at bounding box center [486, 134] width 64 height 4
